Goal: Navigation & Orientation: Find specific page/section

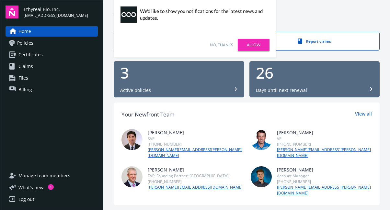
click at [221, 47] on link "No, thanks" at bounding box center [221, 45] width 23 height 6
